Goal: Task Accomplishment & Management: Manage account settings

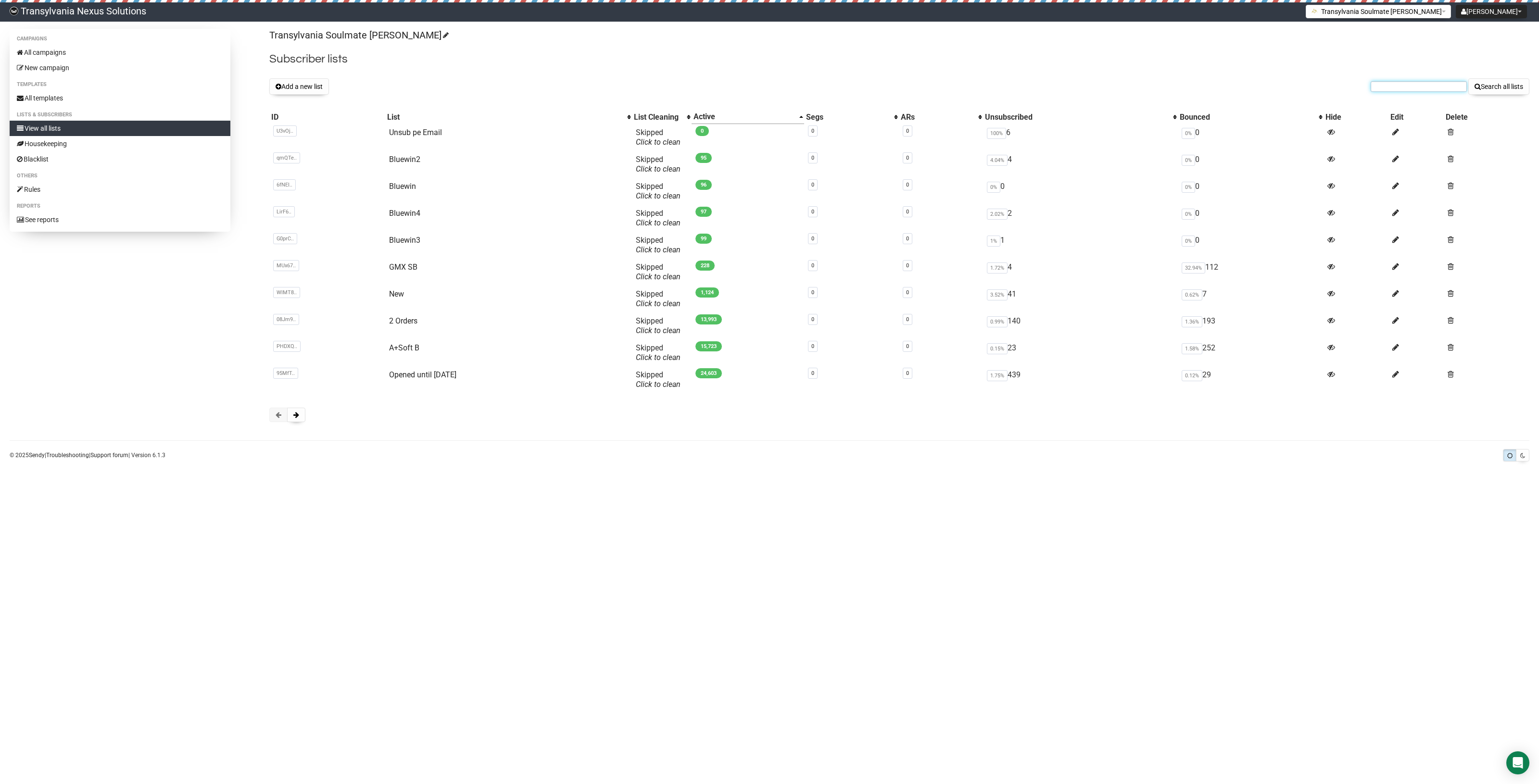
click at [1389, 82] on input "text" at bounding box center [1418, 87] width 96 height 11
paste input "adriana.hordijk@bitco.ch"
click at [1386, 84] on input "adriana.hordijk@bitco.ch" at bounding box center [1418, 87] width 96 height 11
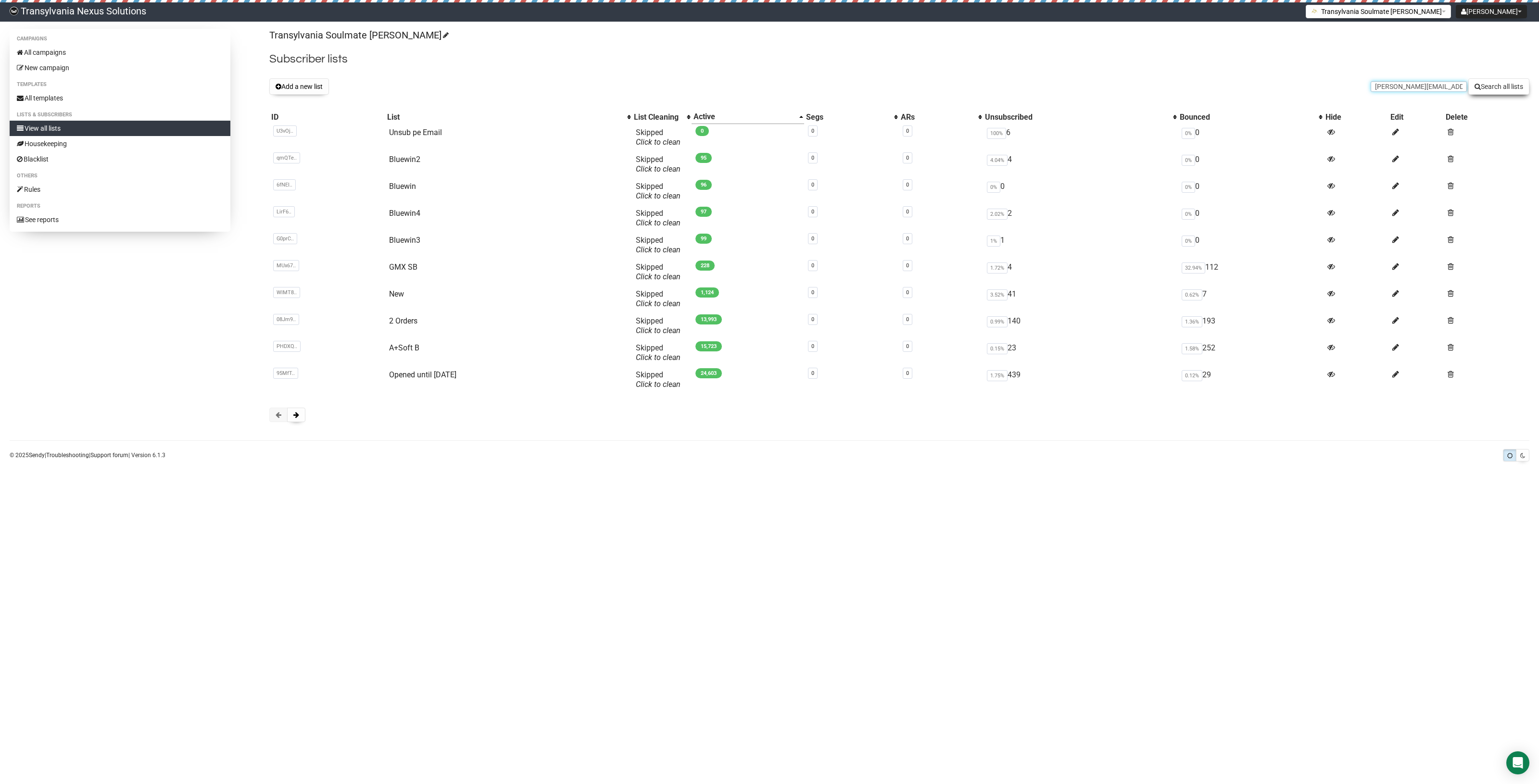
type input "adriana.hordijk@bitco.ch"
click at [1494, 85] on button "Search all lists" at bounding box center [1499, 86] width 61 height 16
click at [490, 605] on body "Transylvania Nexus Solutions [PERSON_NAME] Settings Logout Transylvania Soulmat…" at bounding box center [770, 392] width 1539 height 784
click at [53, 42] on li "Campaigns" at bounding box center [119, 39] width 220 height 11
click at [53, 53] on link "All campaigns" at bounding box center [119, 53] width 220 height 16
